Goal: Information Seeking & Learning: Learn about a topic

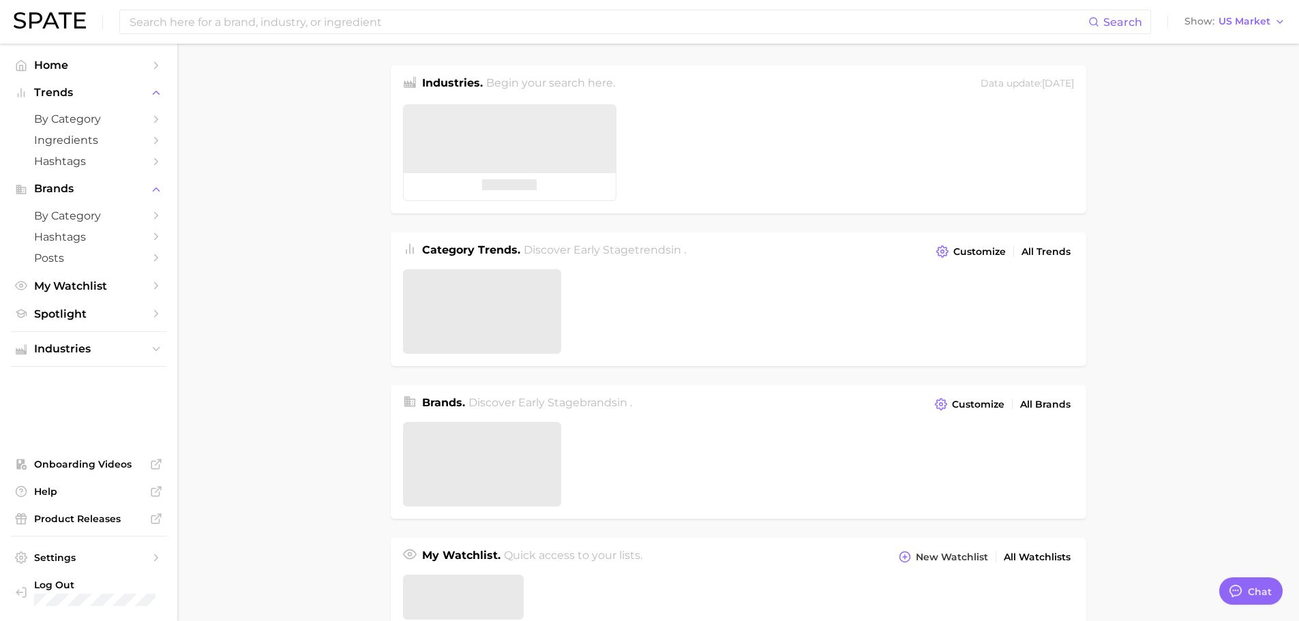
type textarea "x"
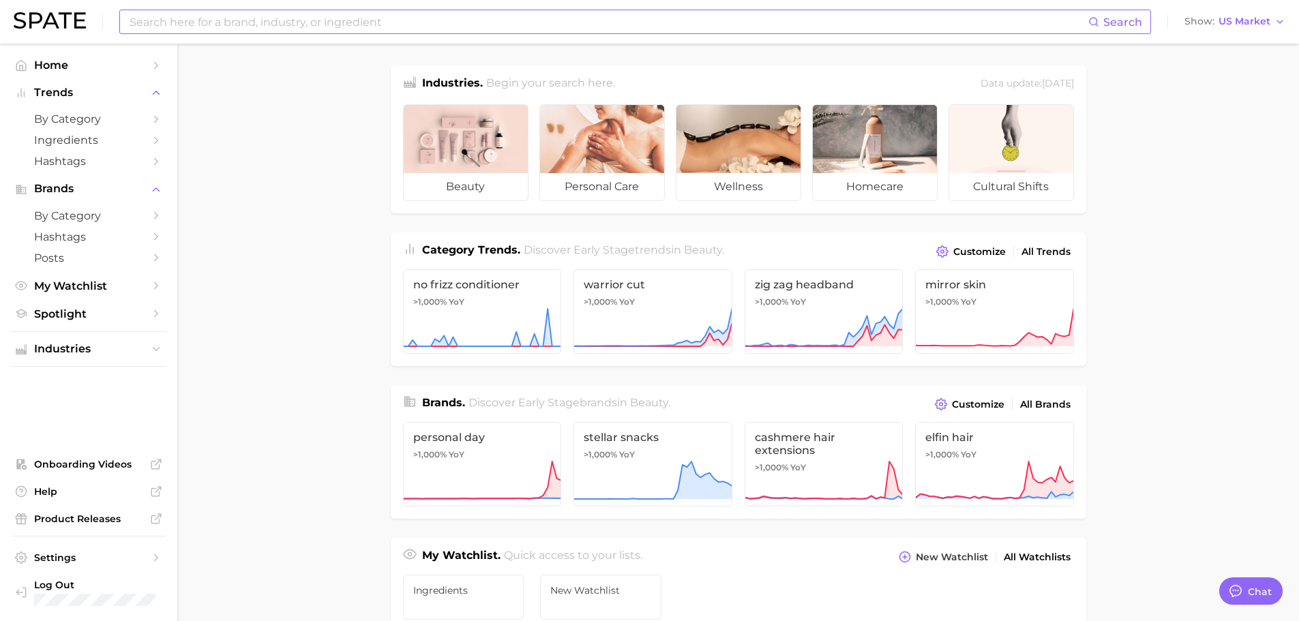
click at [279, 16] on input at bounding box center [608, 21] width 960 height 23
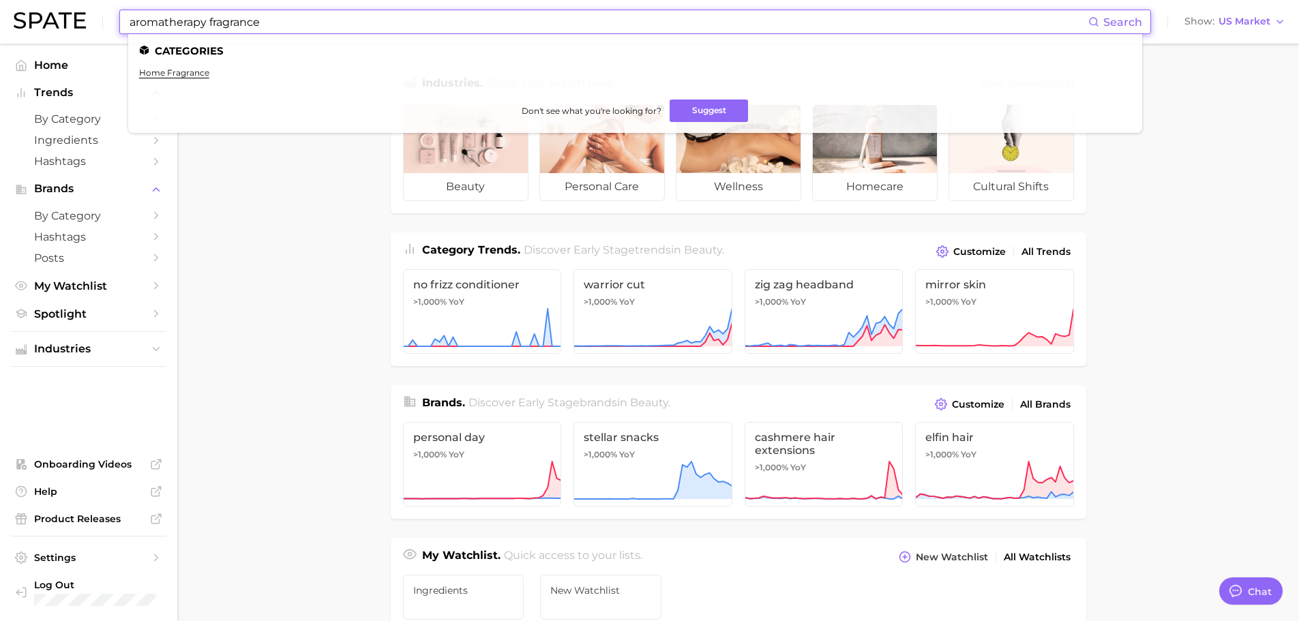
click at [239, 16] on input "aromatherapy fragrance" at bounding box center [608, 21] width 960 height 23
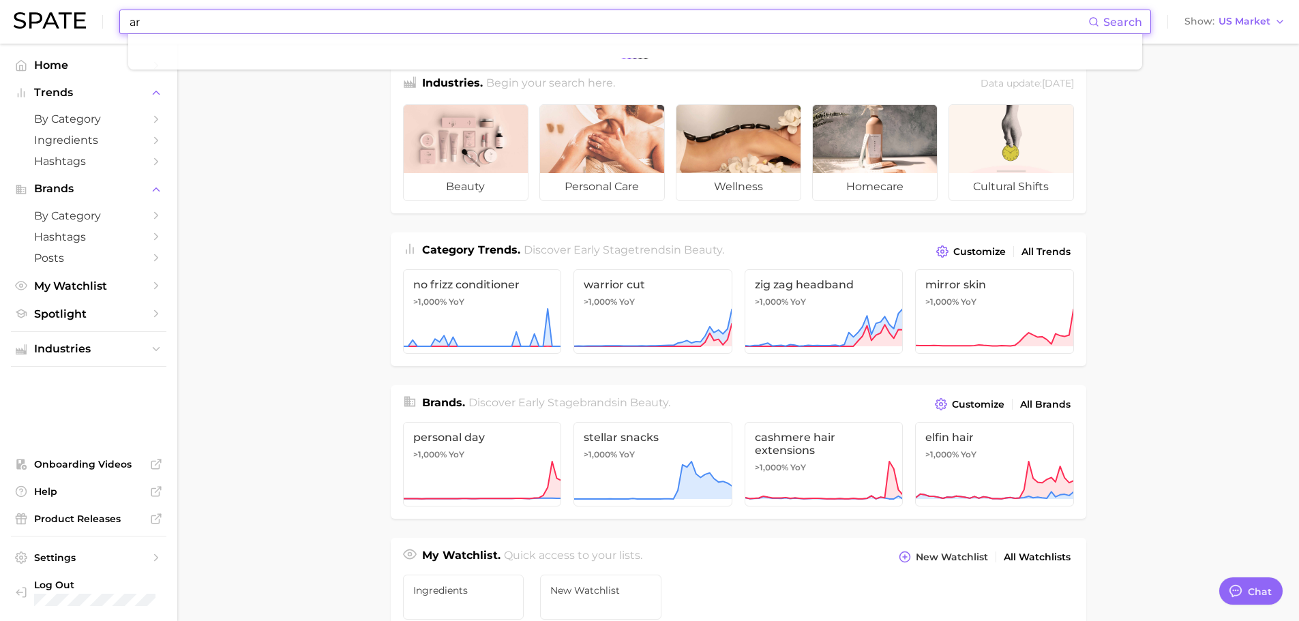
type input "a"
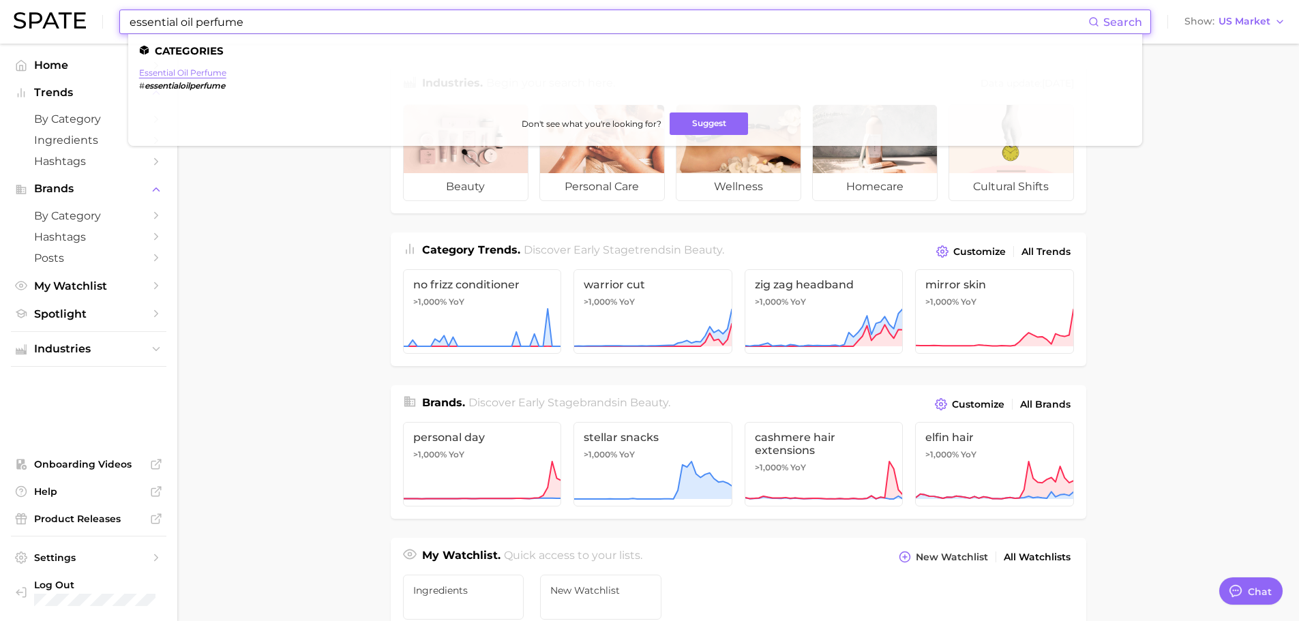
type input "essential oil perfume"
click at [215, 72] on link "essential oil perfume" at bounding box center [182, 73] width 87 height 10
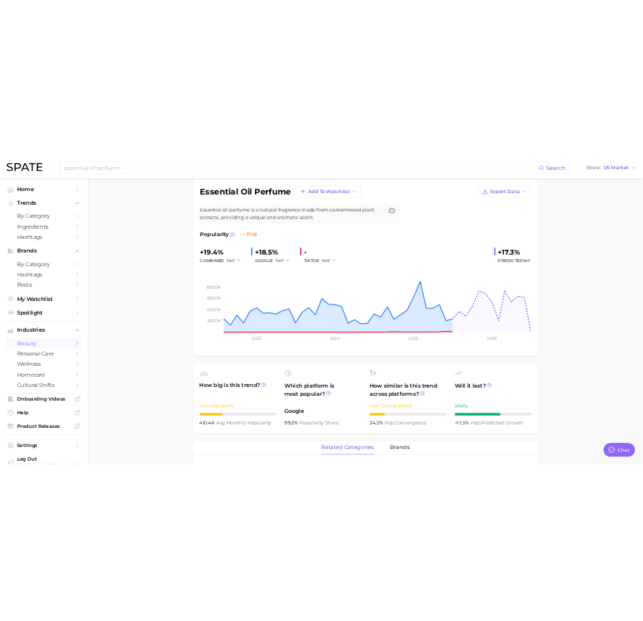
scroll to position [104, 0]
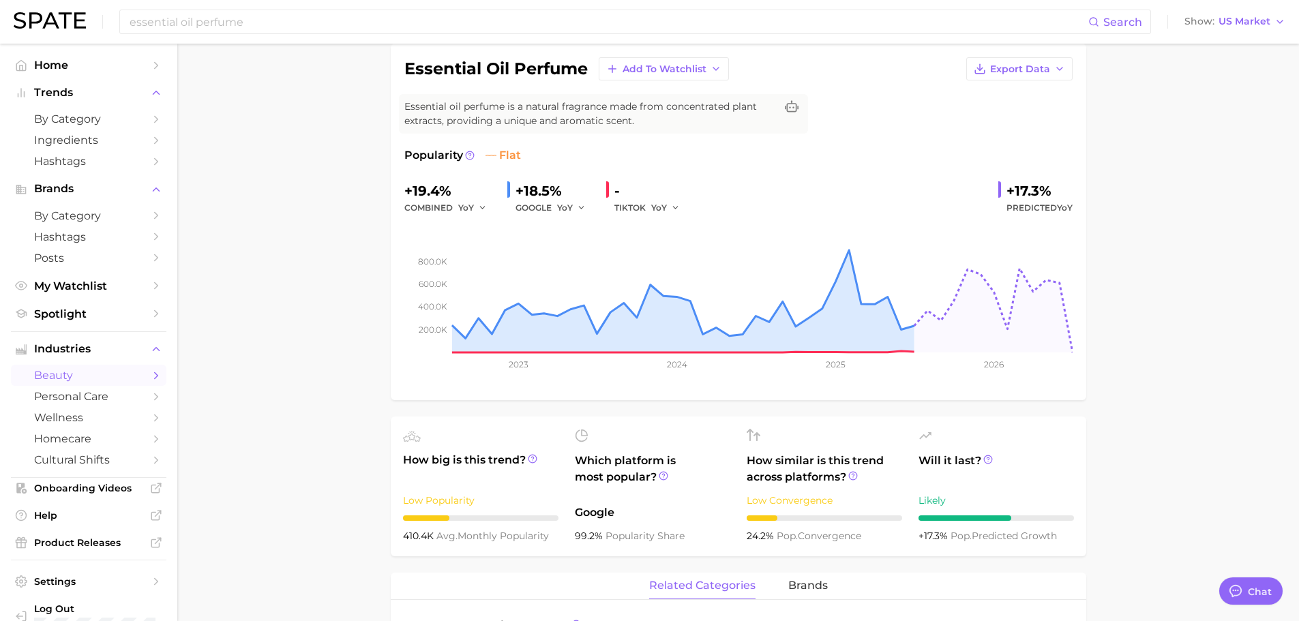
type textarea "x"
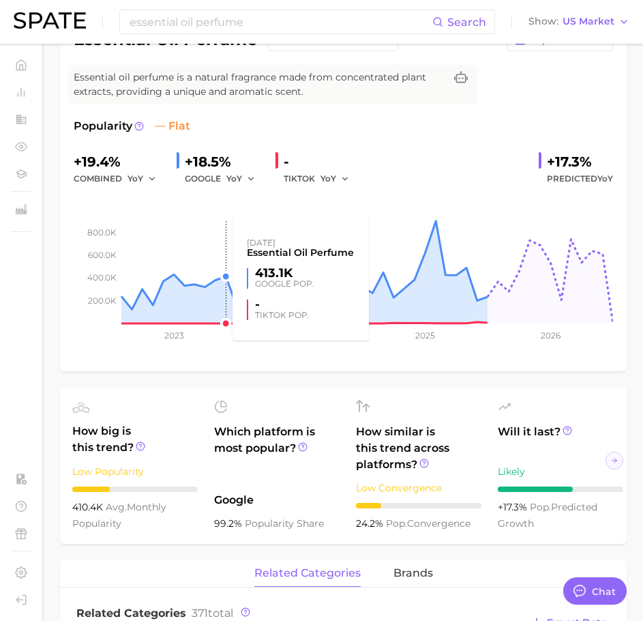
scroll to position [0, 0]
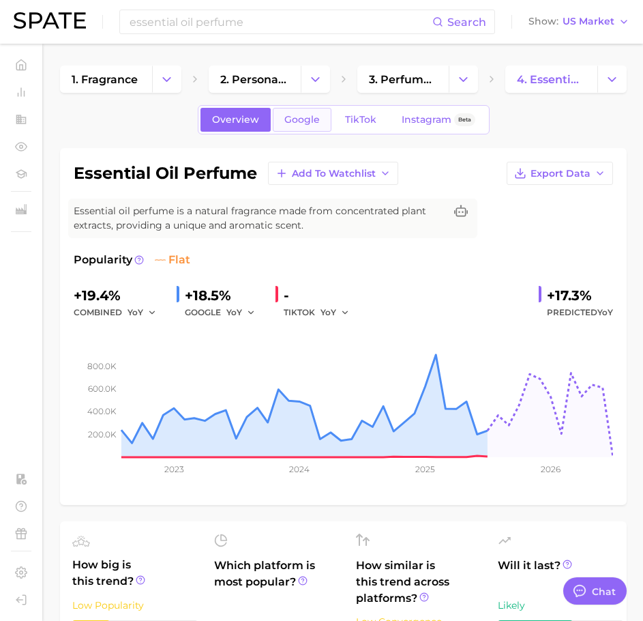
click at [299, 117] on span "Google" at bounding box center [301, 120] width 35 height 12
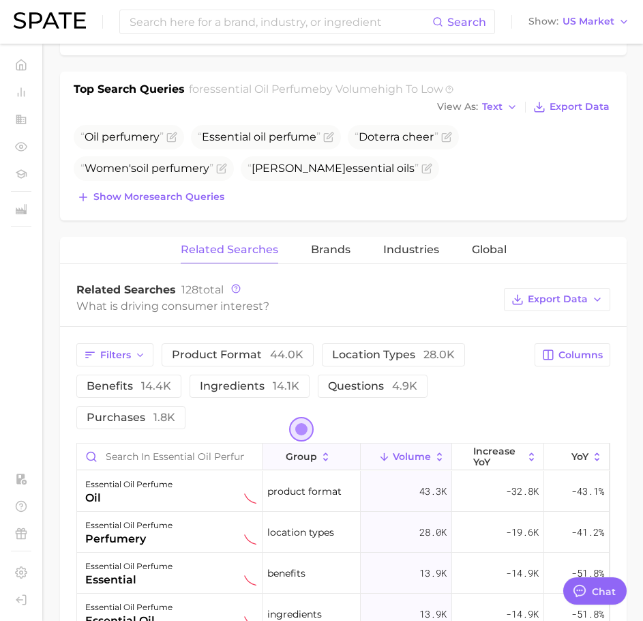
scroll to position [495, 0]
click at [317, 247] on span "Brands" at bounding box center [331, 250] width 40 height 12
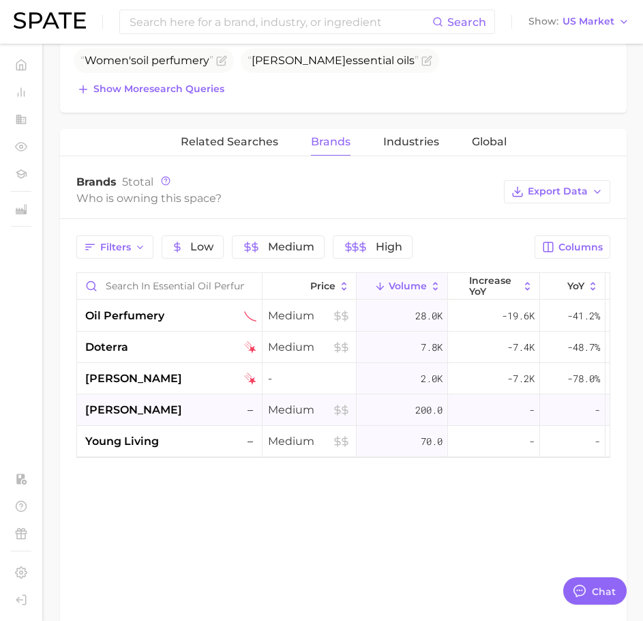
scroll to position [602, 0]
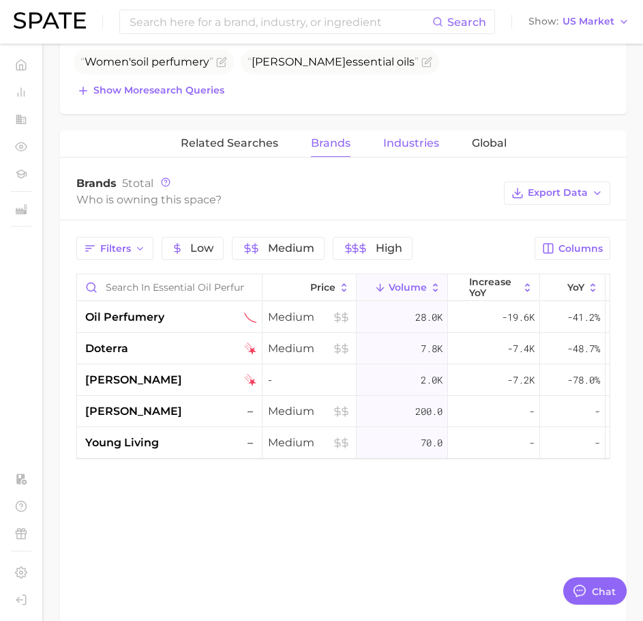
click at [399, 148] on span "Industries" at bounding box center [411, 143] width 56 height 12
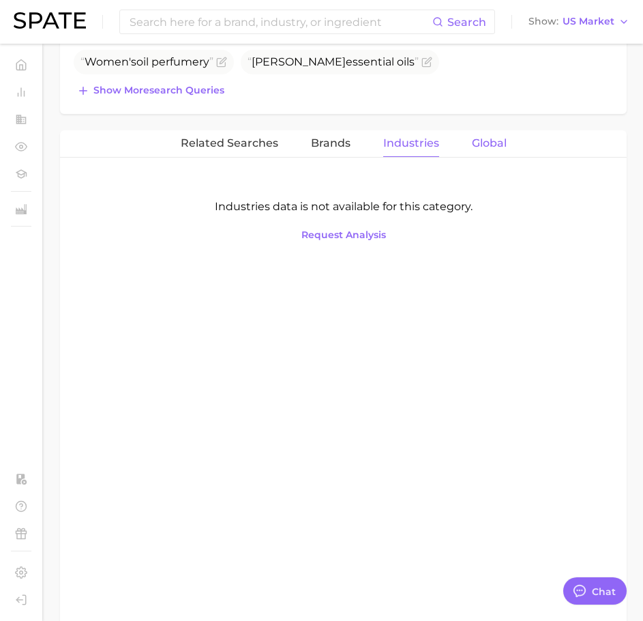
click at [490, 143] on span "Global" at bounding box center [489, 143] width 35 height 12
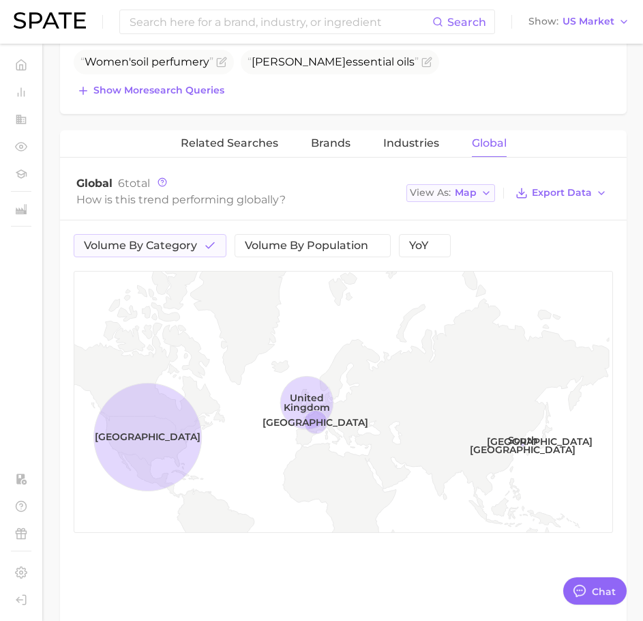
click at [473, 201] on button "View As Map" at bounding box center [451, 193] width 89 height 18
click at [472, 231] on button "Table" at bounding box center [482, 240] width 150 height 25
